Goal: Find specific page/section: Find specific page/section

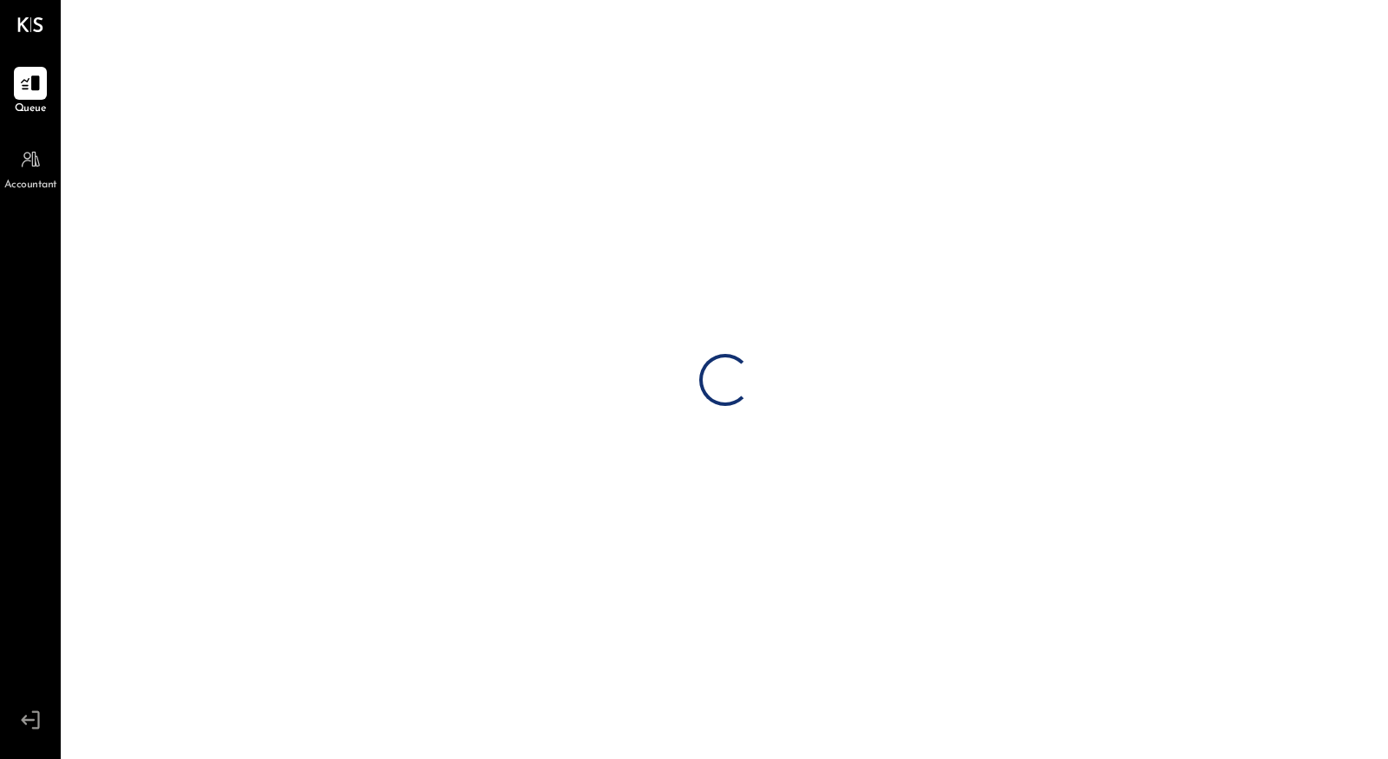
click at [859, 387] on div "Loading…" at bounding box center [724, 379] width 1325 height 759
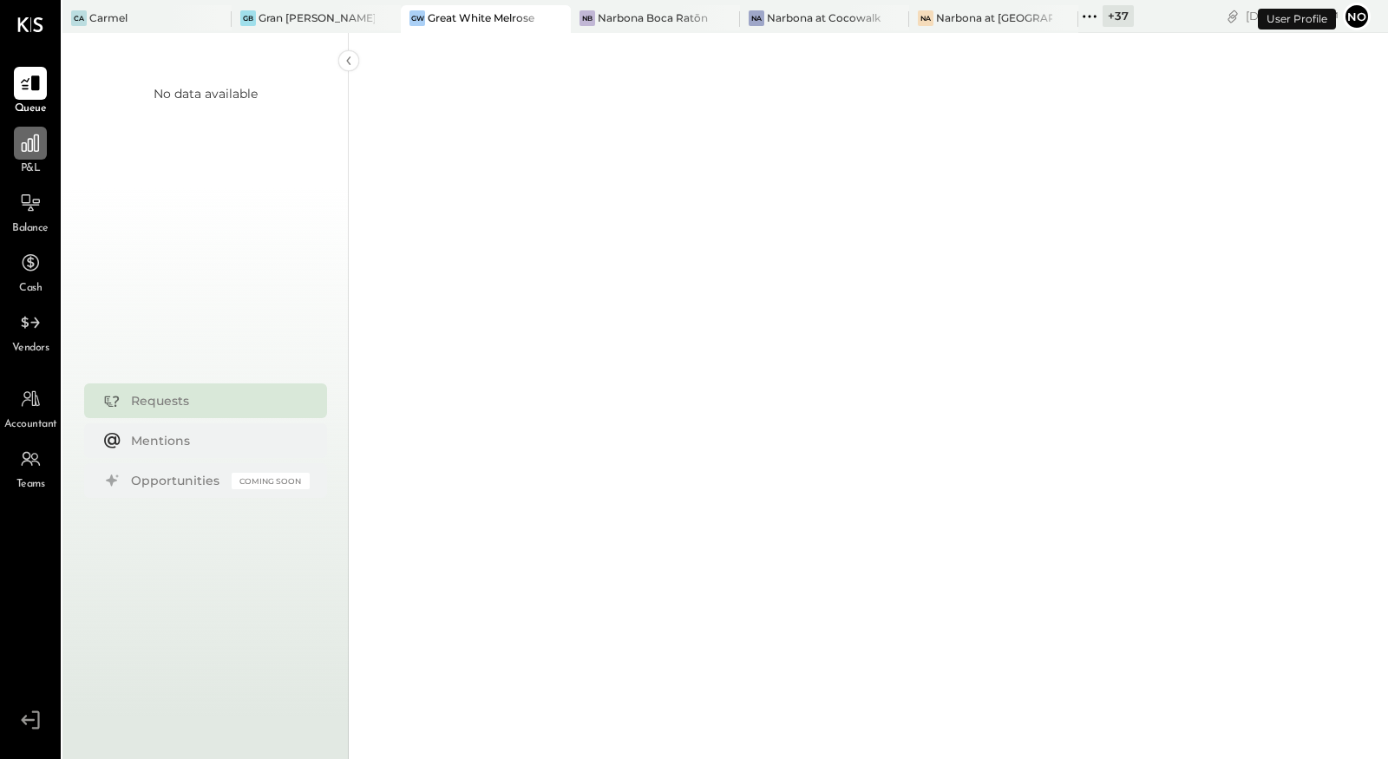
click at [23, 146] on icon at bounding box center [30, 143] width 23 height 23
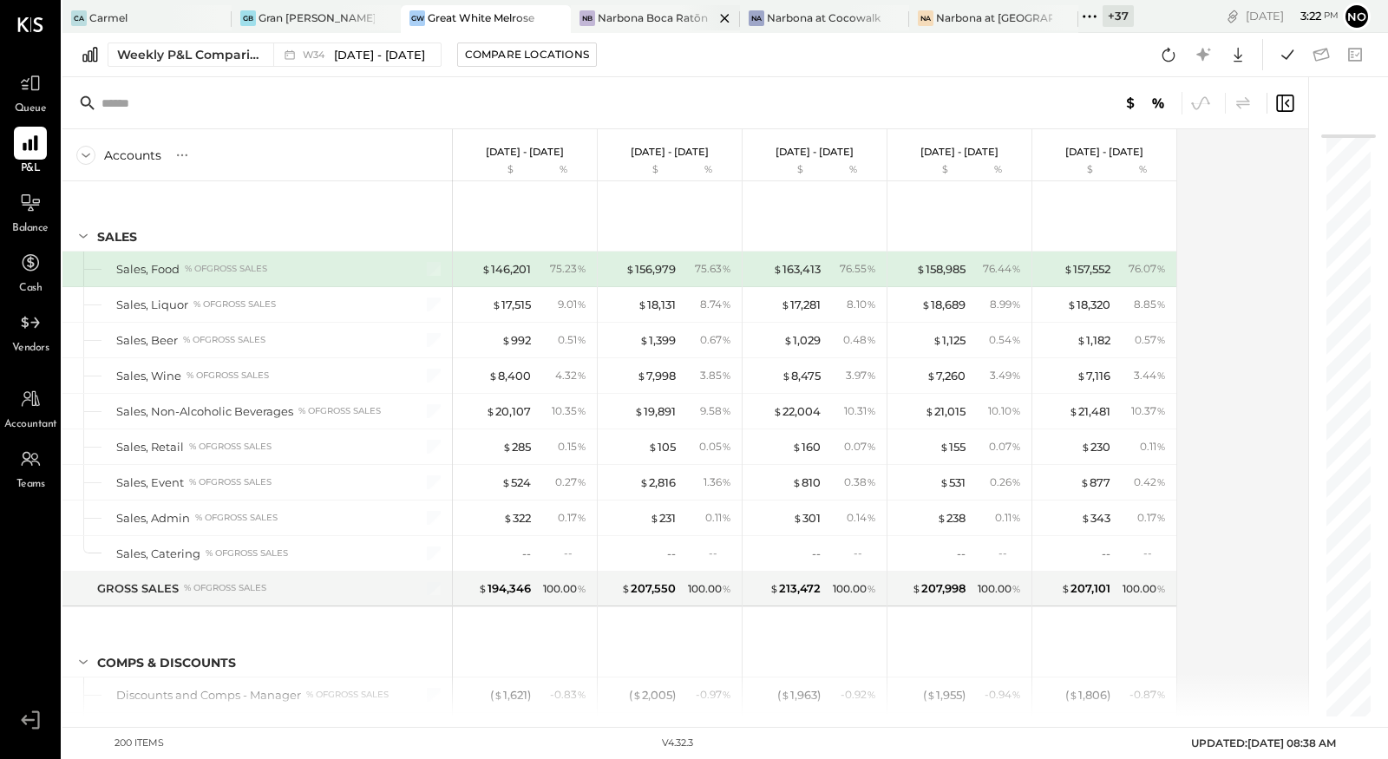
click at [650, 22] on div "Narbona Boca Ratōn" at bounding box center [653, 17] width 110 height 15
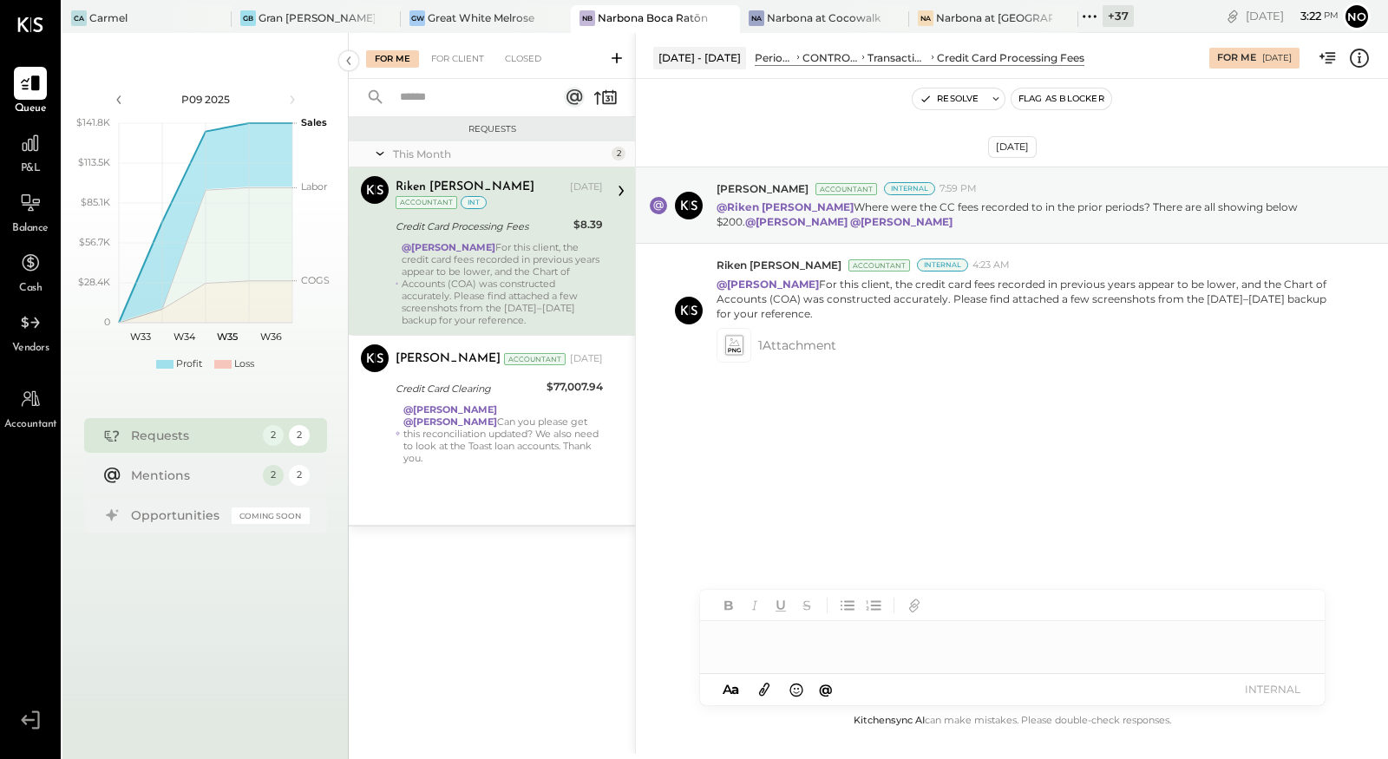
click at [487, 266] on div "@[PERSON_NAME] For this client, the credit card fees recorded in previous years…" at bounding box center [502, 283] width 201 height 85
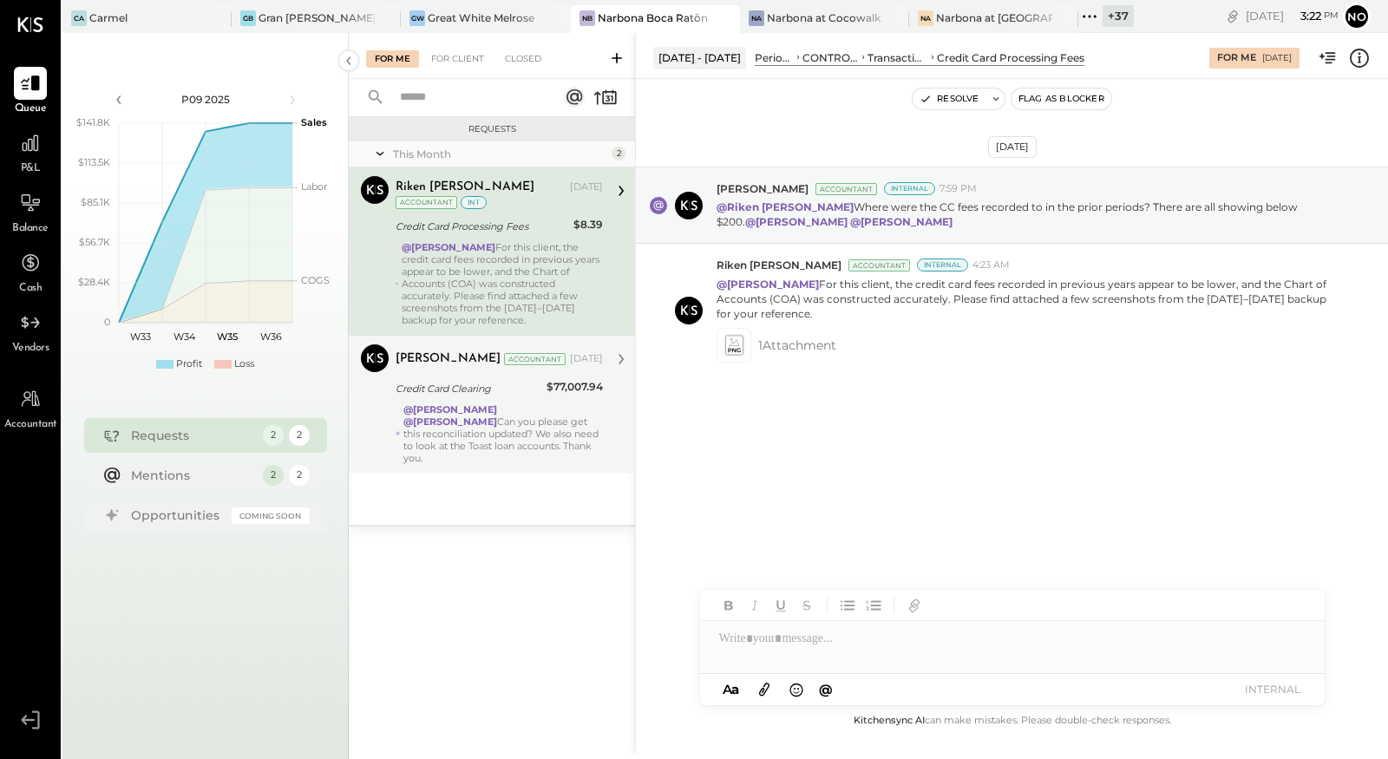
click at [483, 393] on div "Credit Card Clearing" at bounding box center [468, 388] width 146 height 17
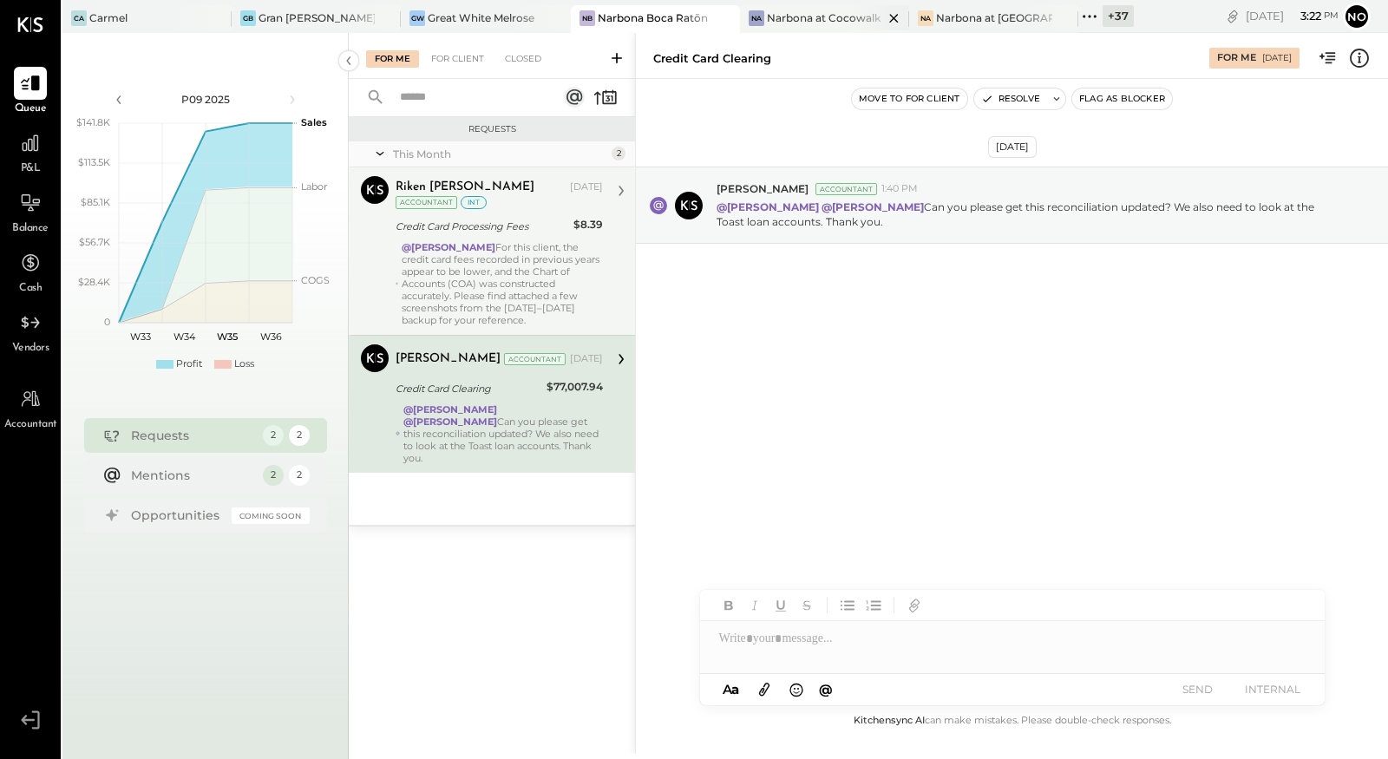
click at [814, 15] on div "Narbona at Cocowalk LLC" at bounding box center [825, 17] width 116 height 15
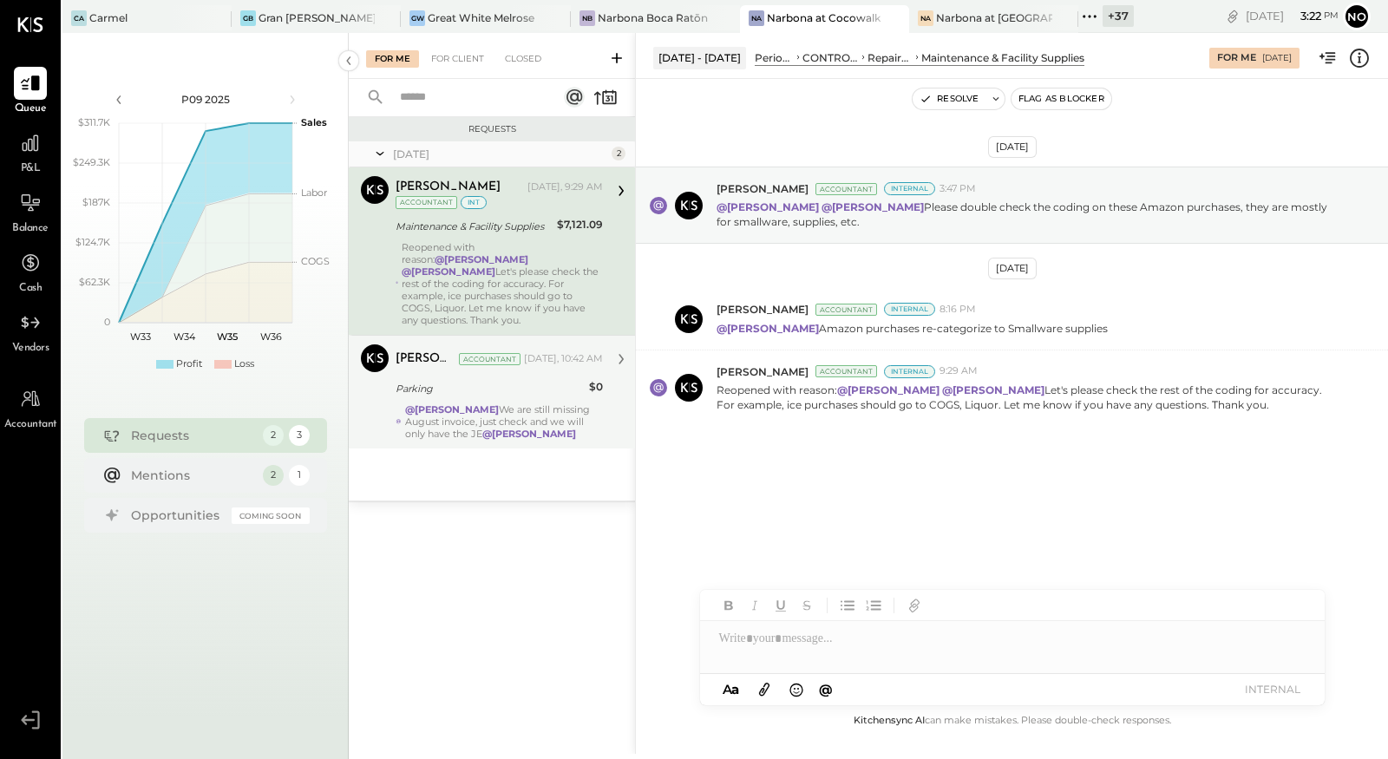
click at [506, 382] on div "Parking" at bounding box center [489, 388] width 188 height 17
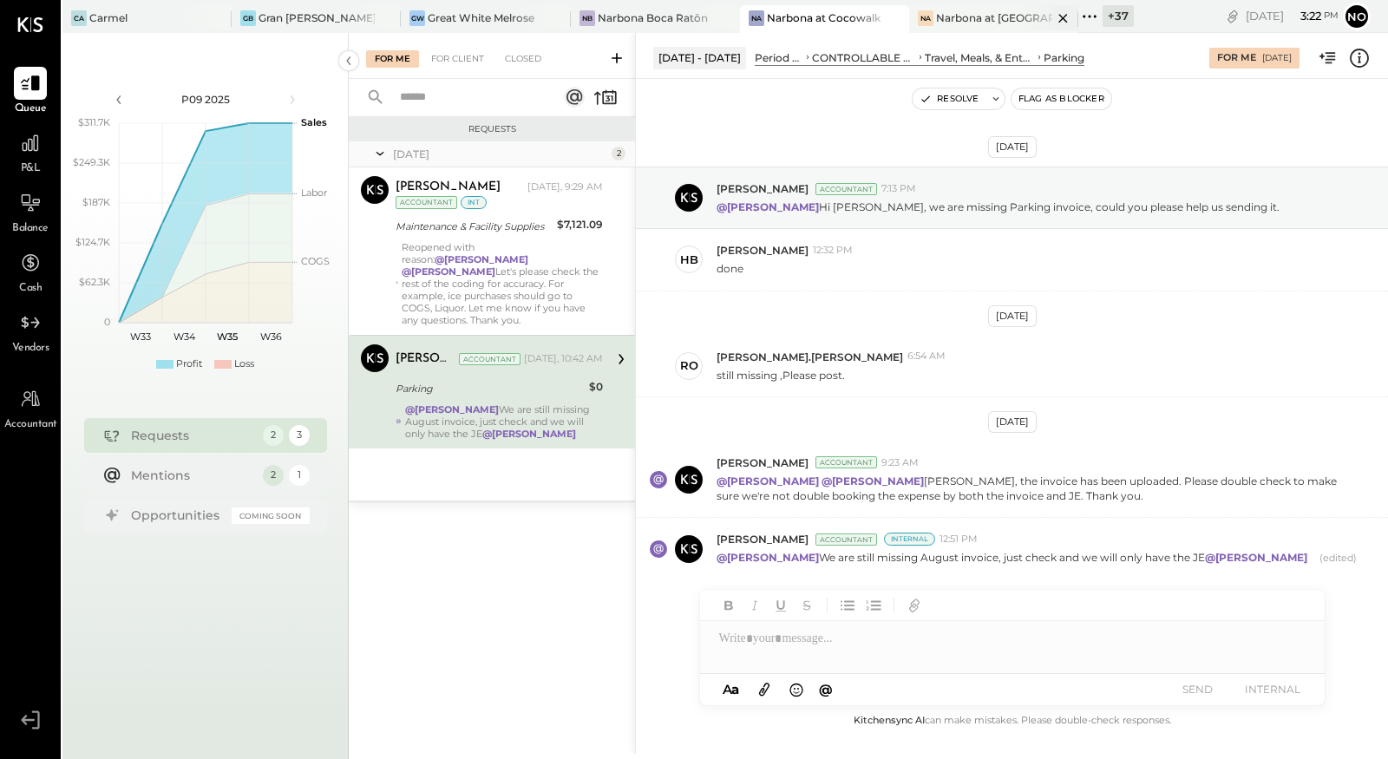
click at [975, 22] on div "Narbona at [GEOGRAPHIC_DATA] LLC" at bounding box center [994, 17] width 116 height 15
